Goal: Find specific page/section: Find specific page/section

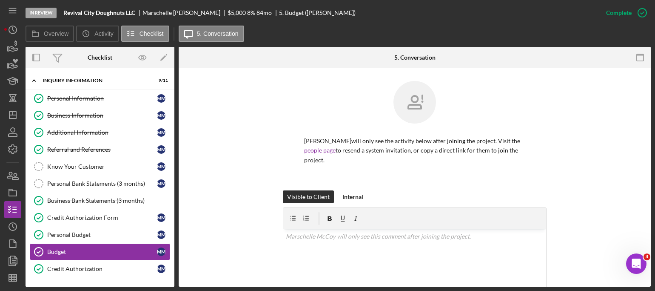
scroll to position [157, 0]
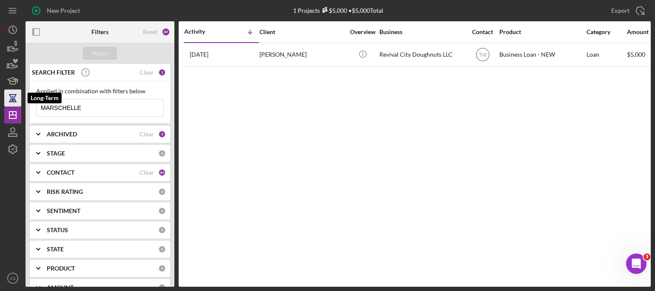
drag, startPoint x: 87, startPoint y: 106, endPoint x: 11, endPoint y: 98, distance: 76.5
click at [11, 98] on div "New Project 1 Projects $5,000 • $5,000 Total MARSCHELLE Export Icon/Export Filt…" at bounding box center [327, 143] width 647 height 286
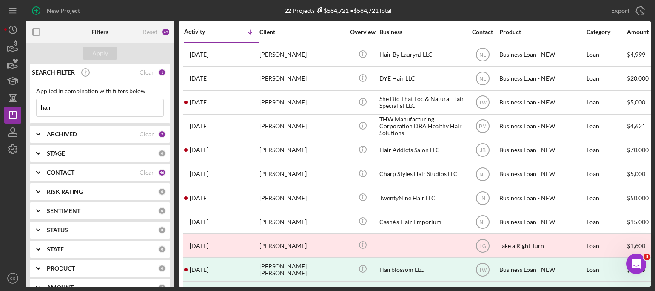
click at [94, 104] on input "hair" at bounding box center [100, 107] width 127 height 17
click at [93, 58] on div "Apply" at bounding box center [100, 53] width 16 height 13
drag, startPoint x: 74, startPoint y: 108, endPoint x: 23, endPoint y: 103, distance: 50.4
click at [23, 103] on div "New Project 22 Projects $584,721 • $584,721 Total MARSCHELLE Export Icon/Export…" at bounding box center [327, 143] width 647 height 286
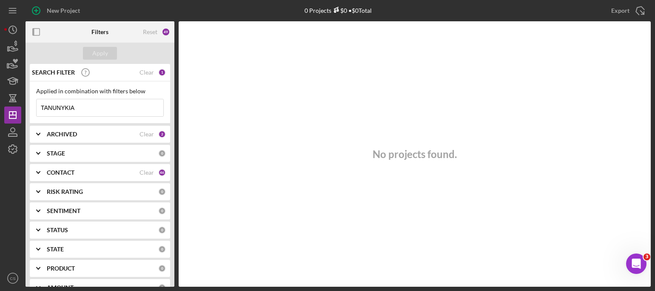
type input "TANUNYKIA"
click at [553, 240] on div "No projects found." at bounding box center [415, 153] width 472 height 265
